Goal: Navigation & Orientation: Find specific page/section

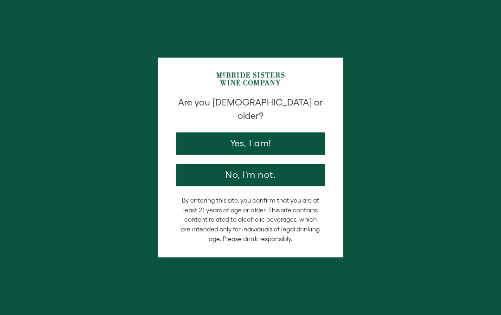
click at [278, 134] on button "Yes, I am!" at bounding box center [250, 143] width 149 height 22
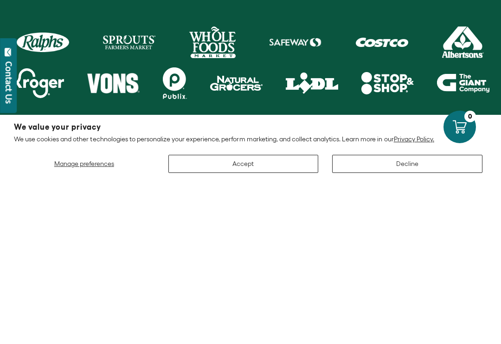
scroll to position [410, 0]
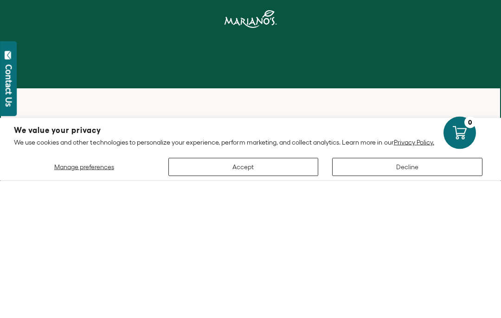
click at [334, 88] on div at bounding box center [250, 138] width 501 height 225
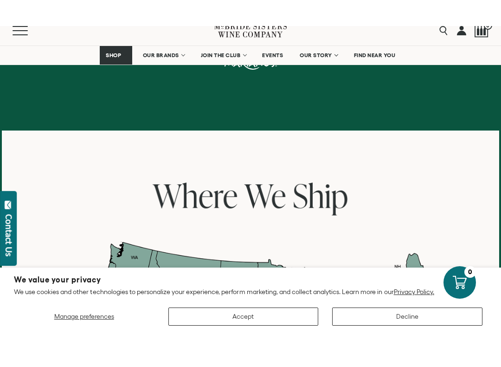
scroll to position [666, 0]
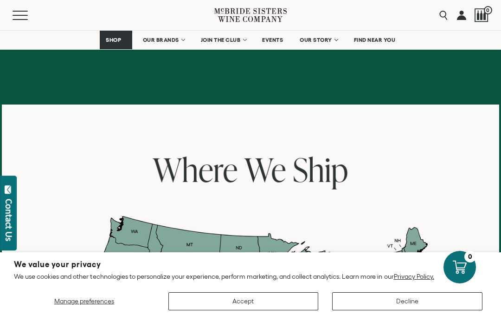
click at [282, 308] on button "Accept" at bounding box center [244, 301] width 150 height 18
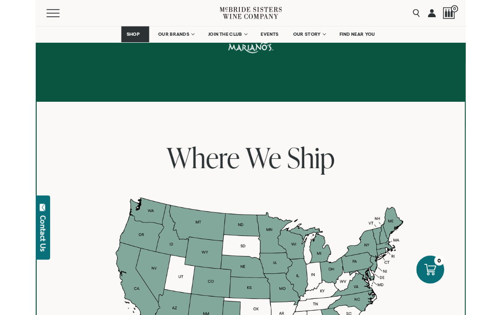
scroll to position [617, 0]
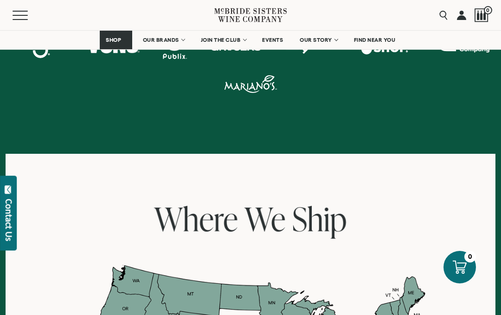
click at [366, 44] on link "FIND NEAR YOU" at bounding box center [375, 40] width 54 height 19
click at [378, 39] on span "FIND NEAR YOU" at bounding box center [375, 40] width 42 height 6
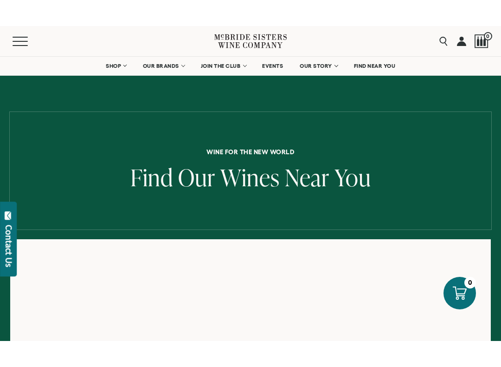
scroll to position [24, 0]
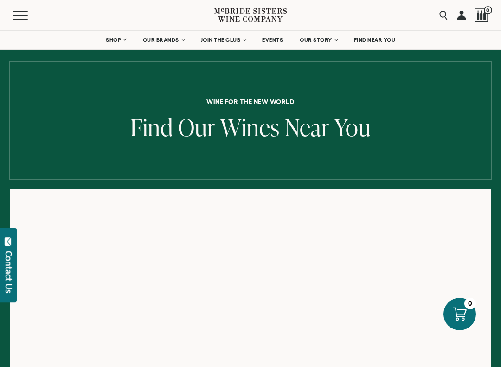
click at [376, 37] on span "FIND NEAR YOU" at bounding box center [375, 40] width 42 height 6
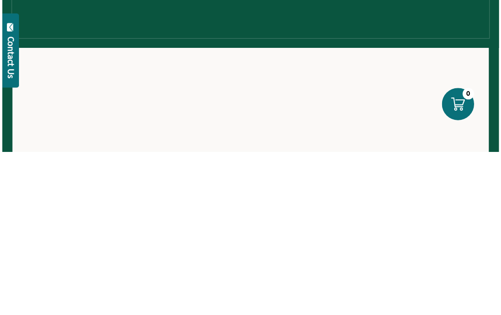
scroll to position [165, 0]
